Goal: Transaction & Acquisition: Purchase product/service

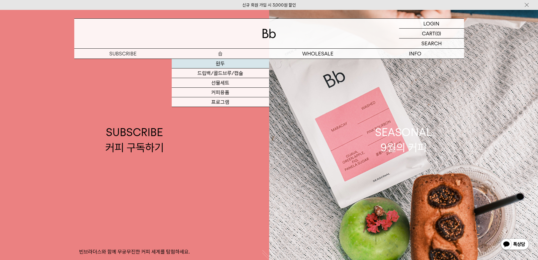
click at [220, 62] on link "원두" at bounding box center [220, 64] width 97 height 10
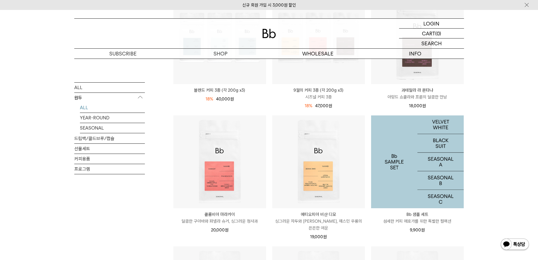
scroll to position [254, 0]
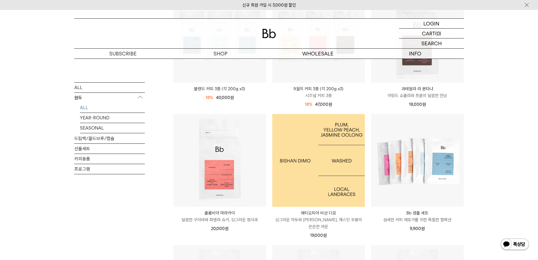
click at [320, 182] on img at bounding box center [318, 160] width 93 height 93
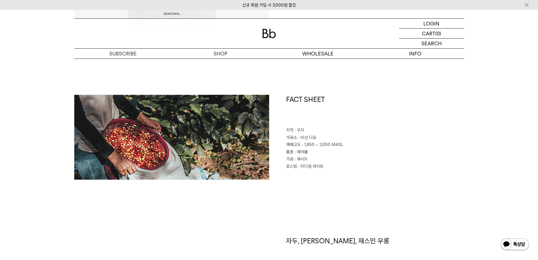
scroll to position [226, 0]
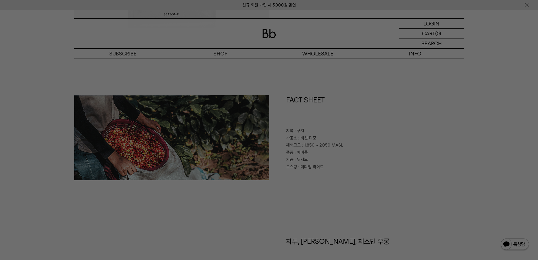
click at [361, 203] on div at bounding box center [269, 130] width 538 height 260
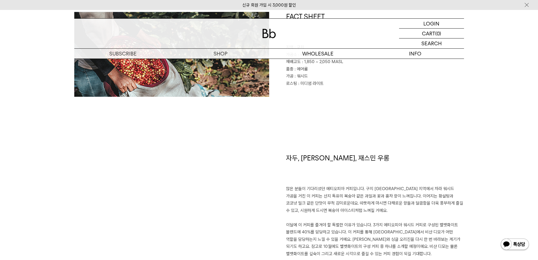
scroll to position [339, 0]
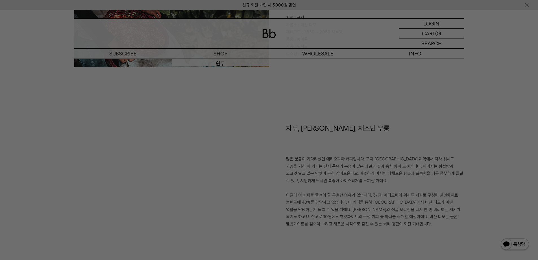
click at [221, 64] on div at bounding box center [269, 130] width 538 height 260
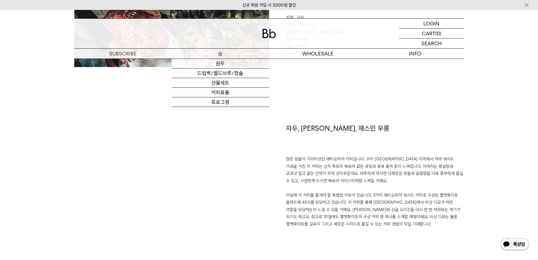
click at [222, 55] on p "숍" at bounding box center [220, 54] width 97 height 10
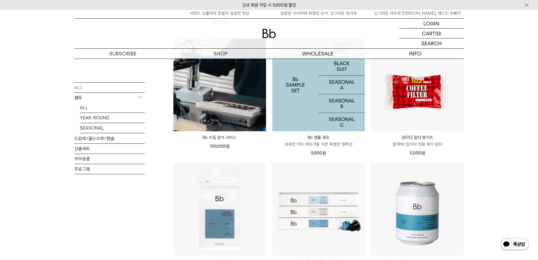
scroll to position [678, 0]
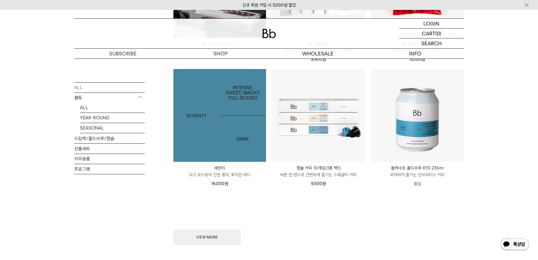
click at [233, 134] on img at bounding box center [219, 115] width 93 height 93
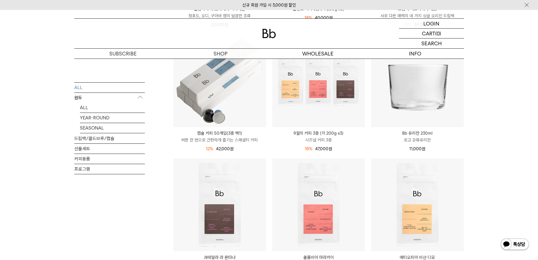
scroll to position [311, 0]
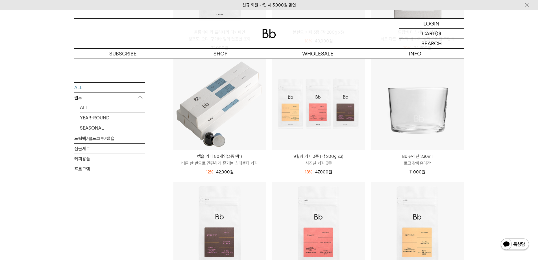
click at [80, 98] on p "원두" at bounding box center [109, 97] width 71 height 10
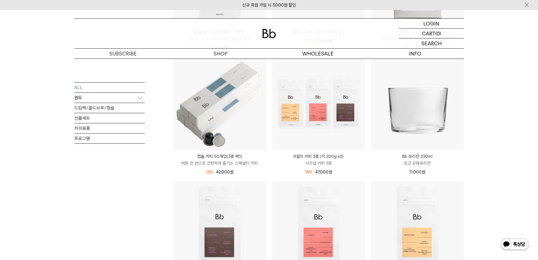
click at [83, 99] on p "원두" at bounding box center [109, 97] width 71 height 10
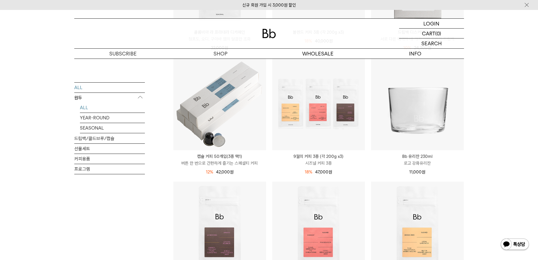
click at [84, 107] on link "ALL" at bounding box center [112, 107] width 65 height 10
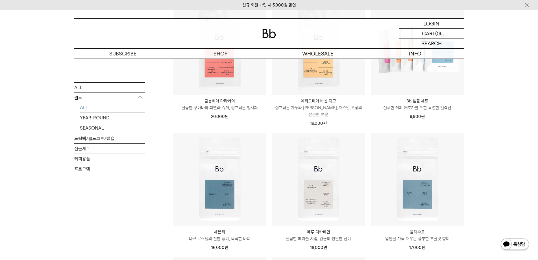
scroll to position [367, 0]
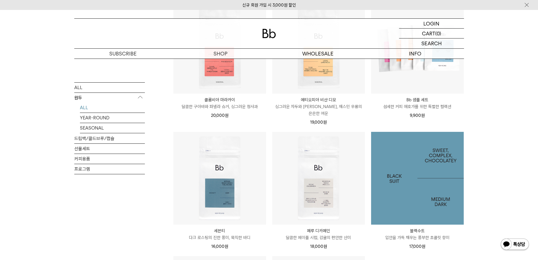
click at [427, 186] on img at bounding box center [417, 178] width 93 height 93
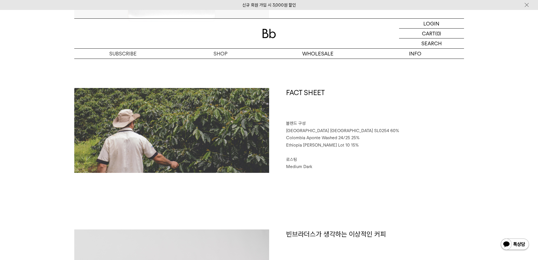
scroll to position [254, 0]
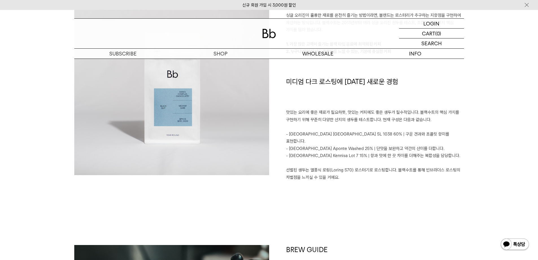
scroll to position [480, 0]
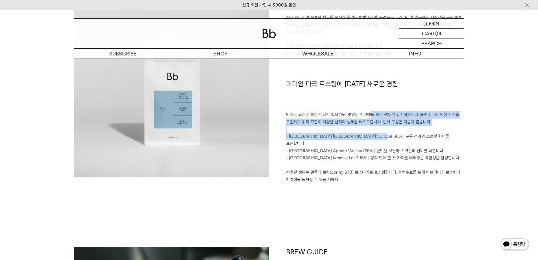
drag, startPoint x: 368, startPoint y: 115, endPoint x: 378, endPoint y: 137, distance: 24.1
click at [378, 137] on div "빈브라더스가 생각하는 이상적인 커피 싱글 오리진이 훌륭한 재료를 온전히 즐기는 방법이라면, 블렌드는 로스터리가 추구하는 지향점을 구현하여 제안…" at bounding box center [366, 86] width 195 height 208
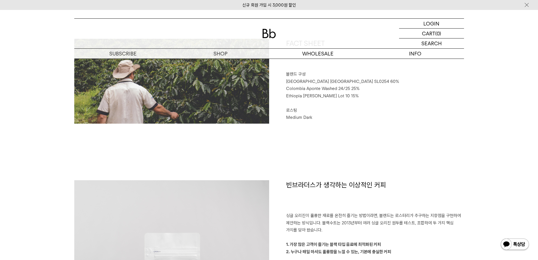
scroll to position [424, 0]
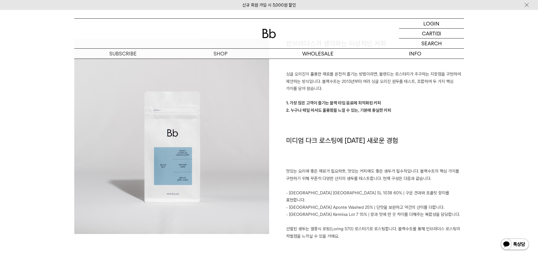
click at [425, 152] on h1 "미디엄 다크 로스팅에 대한 새로운 경험" at bounding box center [375, 152] width 178 height 32
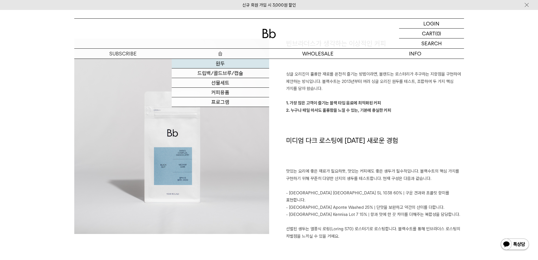
click at [221, 63] on link "원두" at bounding box center [220, 64] width 97 height 10
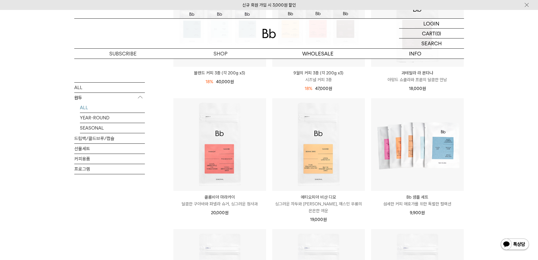
scroll to position [282, 0]
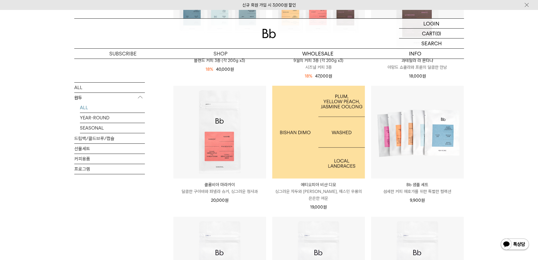
click at [317, 172] on img at bounding box center [318, 132] width 93 height 93
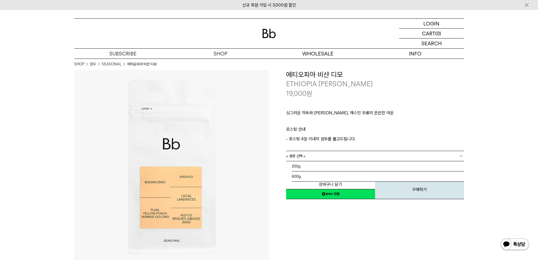
click at [340, 159] on link "= 용량 선택 =" at bounding box center [375, 156] width 178 height 10
click at [336, 174] on li "600g" at bounding box center [378, 176] width 172 height 10
click at [332, 170] on link "= 분쇄도 선택 =" at bounding box center [375, 166] width 178 height 10
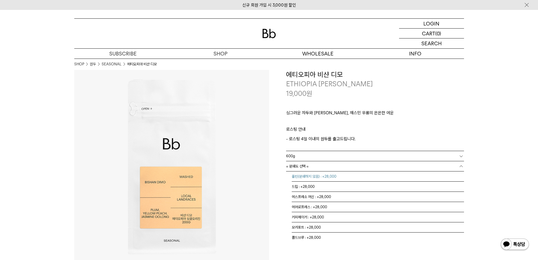
click at [332, 176] on li "홀빈(분쇄하지 않음) : +28,000" at bounding box center [378, 176] width 172 height 10
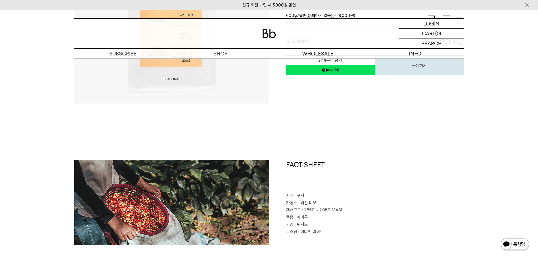
scroll to position [198, 0]
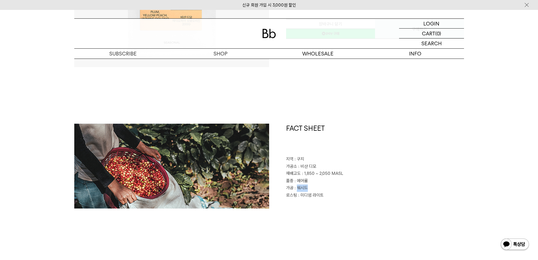
drag, startPoint x: 306, startPoint y: 186, endPoint x: 297, endPoint y: 188, distance: 9.8
click at [297, 188] on span ": 워시드" at bounding box center [301, 187] width 13 height 5
click at [310, 187] on p "가공 : 워시드" at bounding box center [375, 187] width 178 height 7
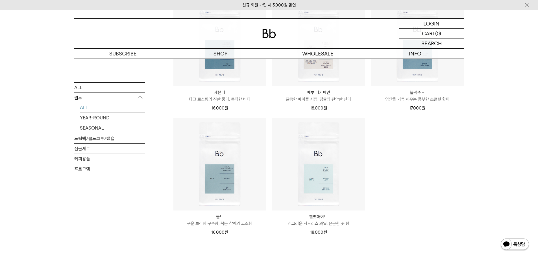
scroll to position [508, 0]
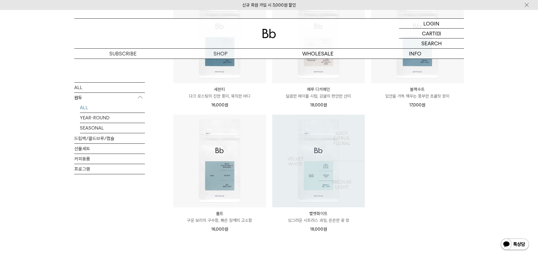
click at [332, 179] on img at bounding box center [318, 160] width 93 height 93
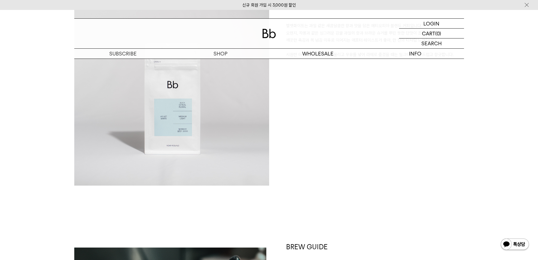
scroll to position [593, 0]
